Goal: Task Accomplishment & Management: Manage account settings

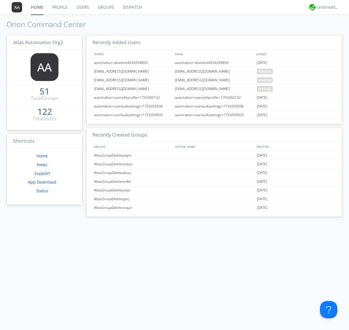
click at [105, 7] on link "Groups" at bounding box center [105, 7] width 25 height 15
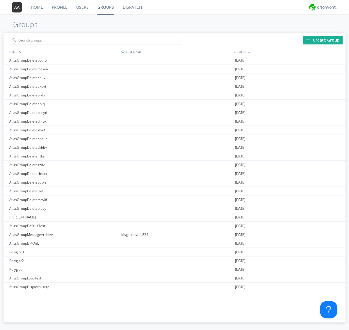
click at [323, 40] on div "Create Group" at bounding box center [323, 40] width 40 height 9
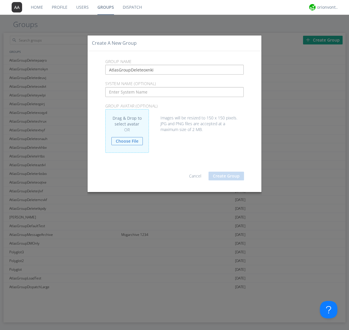
type input "AtlasGroupDeleteoxnki"
click at [226, 176] on button "Create Group" at bounding box center [225, 176] width 35 height 9
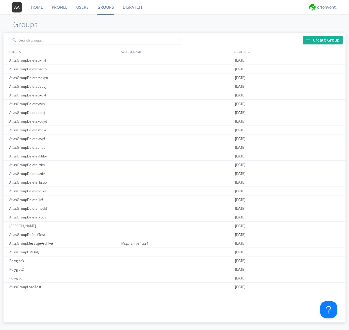
click at [105, 7] on link "Groups" at bounding box center [105, 7] width 25 height 15
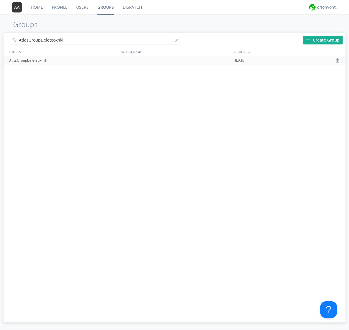
type input "AtlasGroupDeleteoxnki"
click at [178, 41] on div at bounding box center [178, 41] width 6 height 6
type input "AtlasGroupDeleteoxnki"
click at [338, 60] on div at bounding box center [338, 60] width 6 height 5
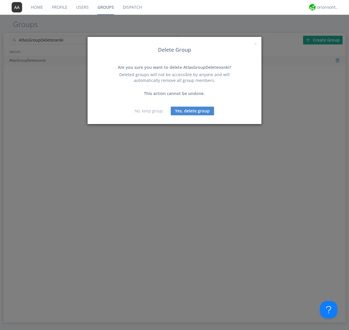
click at [192, 111] on button "Yes, delete group" at bounding box center [192, 111] width 43 height 9
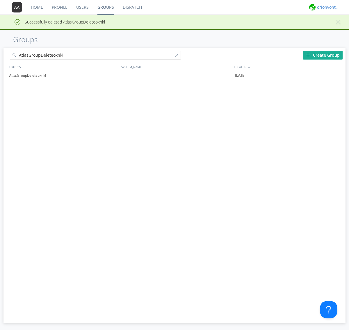
click at [326, 7] on div "orionvontas+atlas+automation+org2" at bounding box center [328, 7] width 22 height 6
